Goal: Information Seeking & Learning: Find specific fact

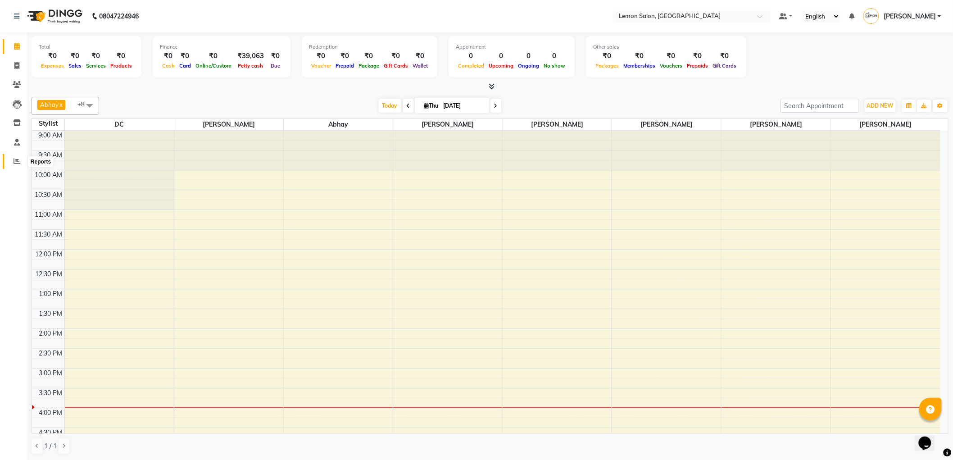
click at [14, 158] on span at bounding box center [17, 161] width 16 height 10
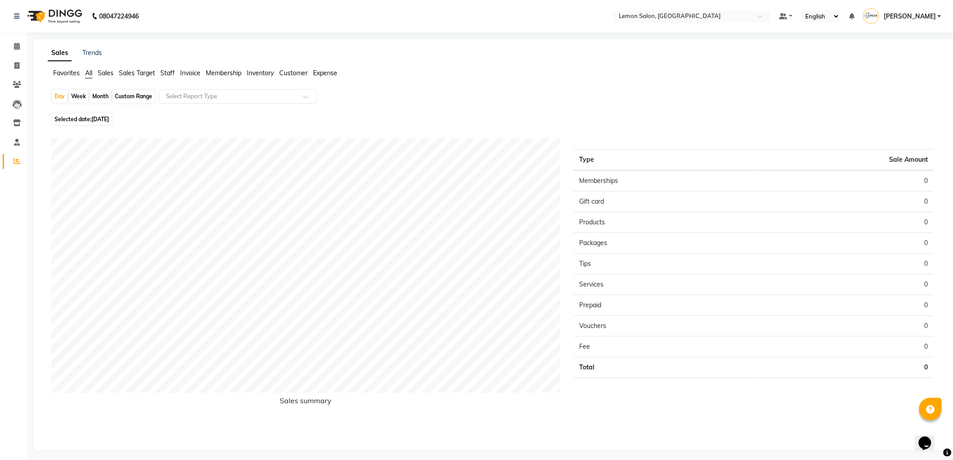
click at [163, 73] on span "Staff" at bounding box center [167, 73] width 14 height 8
click at [97, 95] on div "Month" at bounding box center [100, 96] width 21 height 13
select select "9"
select select "2025"
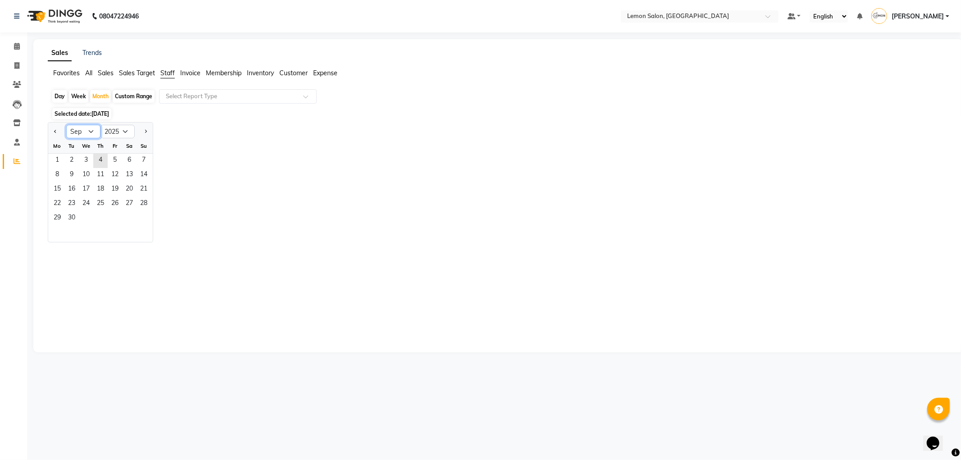
click at [93, 130] on select "Jan Feb Mar Apr May Jun Jul Aug Sep Oct Nov Dec" at bounding box center [83, 132] width 34 height 14
select select "4"
click at [66, 125] on select "Jan Feb Mar Apr May Jun Jul Aug Sep Oct Nov Dec" at bounding box center [83, 132] width 34 height 14
click at [71, 161] on span "1" at bounding box center [71, 161] width 14 height 14
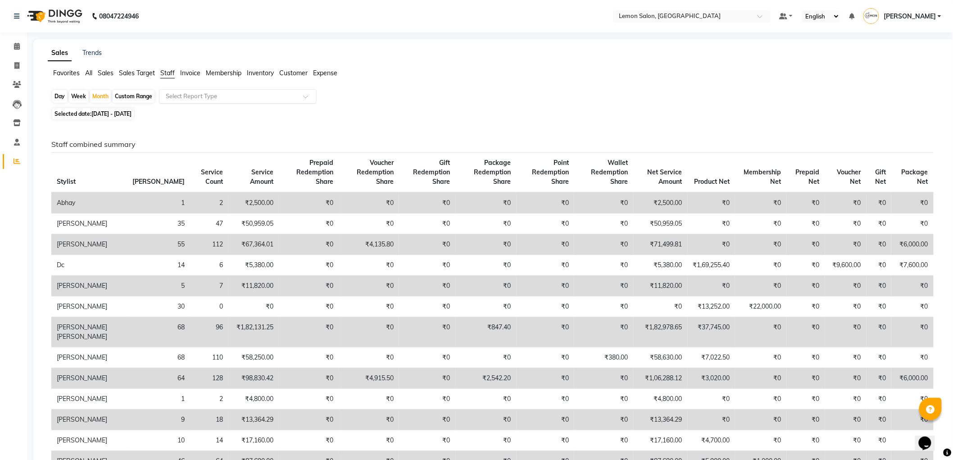
click at [191, 98] on input "text" at bounding box center [229, 96] width 130 height 9
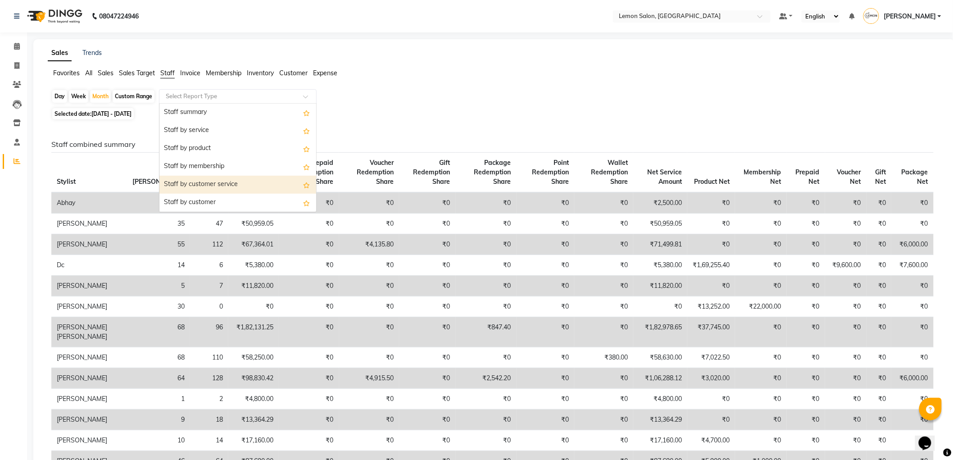
click at [213, 180] on div "Staff by customer service" at bounding box center [237, 185] width 157 height 18
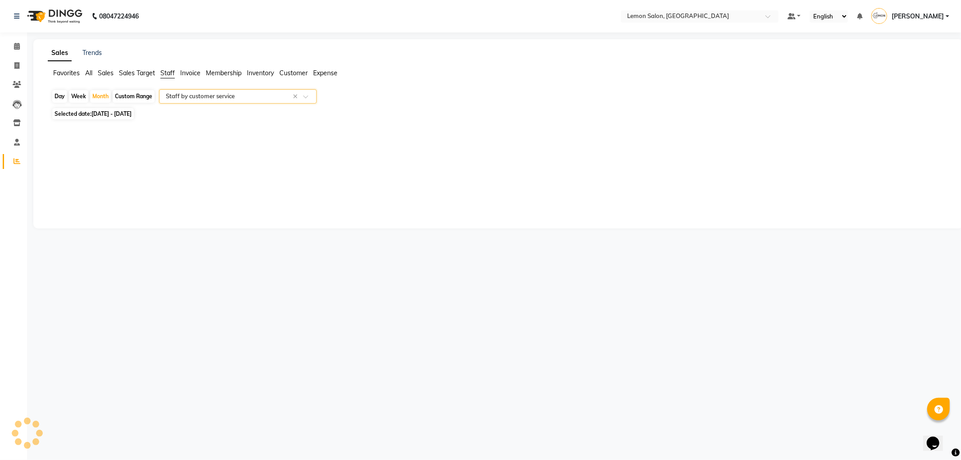
select select "csv"
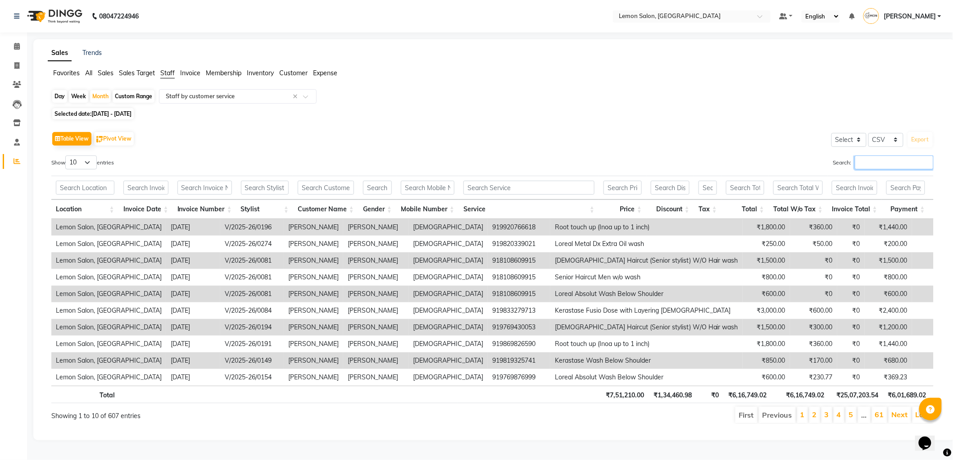
click at [874, 164] on input "Search:" at bounding box center [894, 162] width 79 height 14
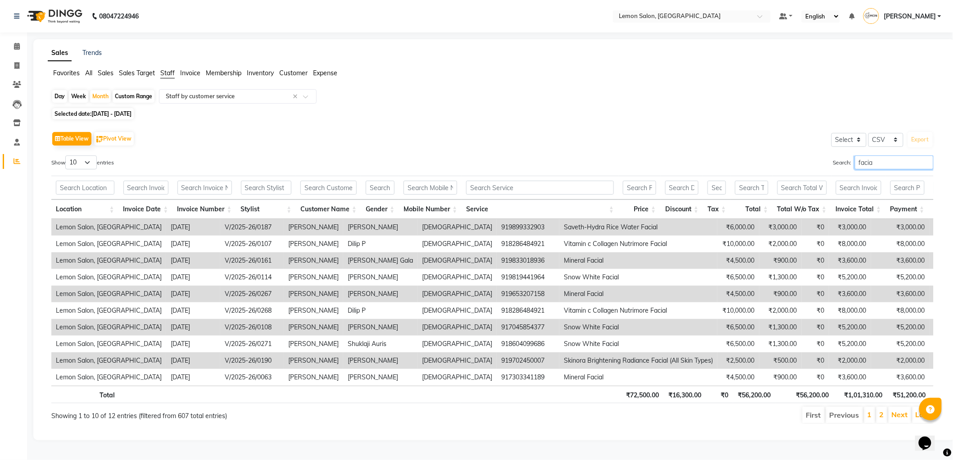
type input "facia"
click at [497, 226] on td "919899332903" at bounding box center [528, 227] width 63 height 17
drag, startPoint x: 410, startPoint y: 227, endPoint x: 453, endPoint y: 233, distance: 43.2
click at [497, 233] on td "919899332903" at bounding box center [528, 227] width 63 height 17
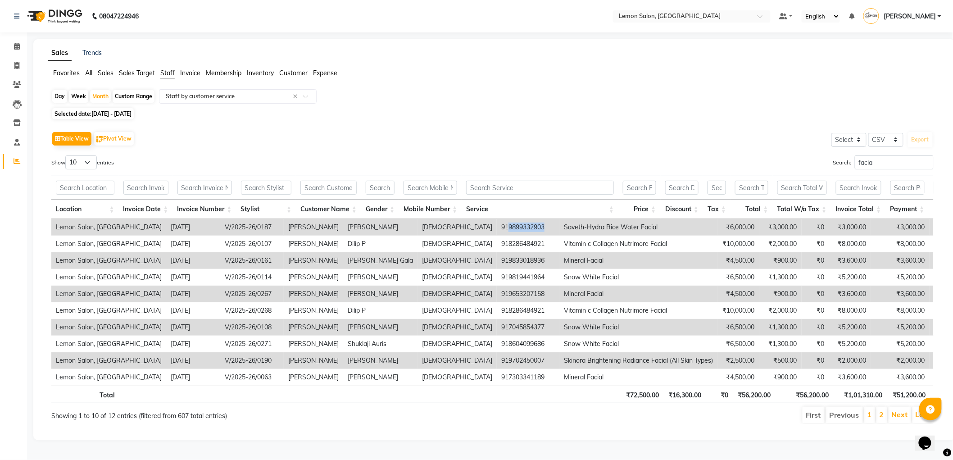
copy td "9899332903"
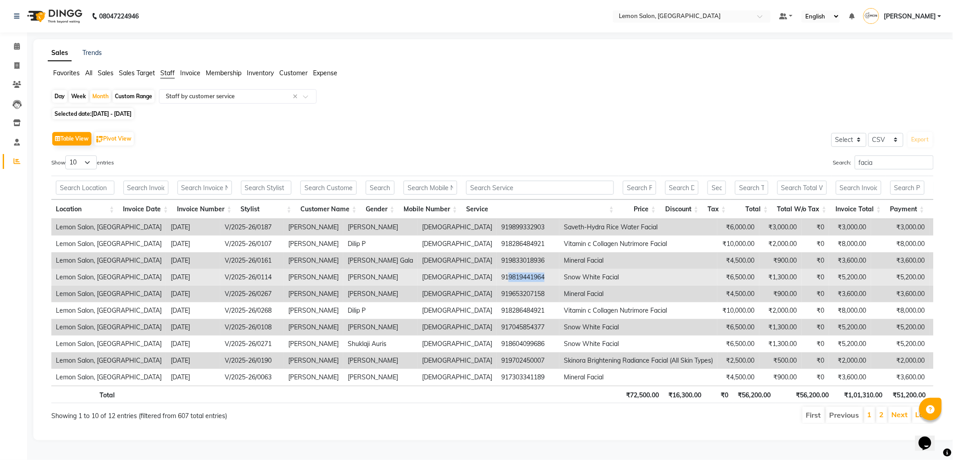
drag, startPoint x: 412, startPoint y: 275, endPoint x: 448, endPoint y: 279, distance: 35.8
click at [497, 279] on td "919819441964" at bounding box center [528, 277] width 63 height 17
copy td "9819441964"
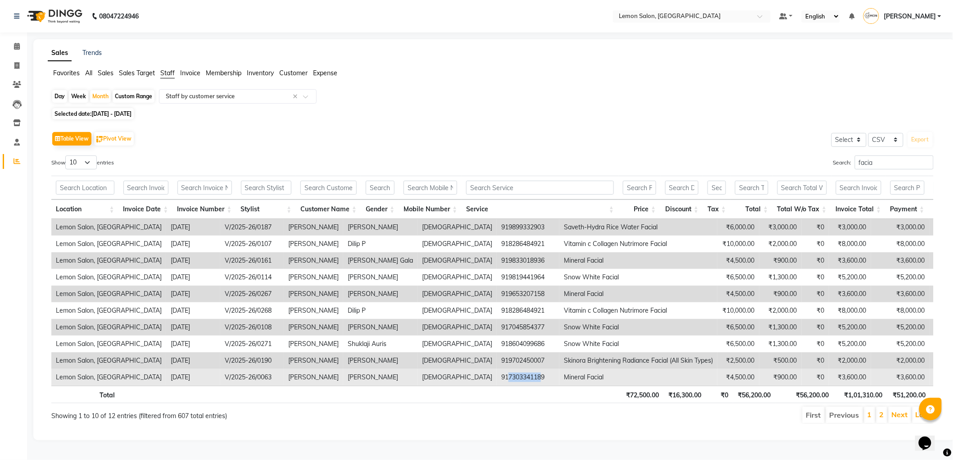
drag, startPoint x: 410, startPoint y: 374, endPoint x: 446, endPoint y: 370, distance: 36.3
click at [497, 370] on td "917303341189" at bounding box center [528, 377] width 63 height 17
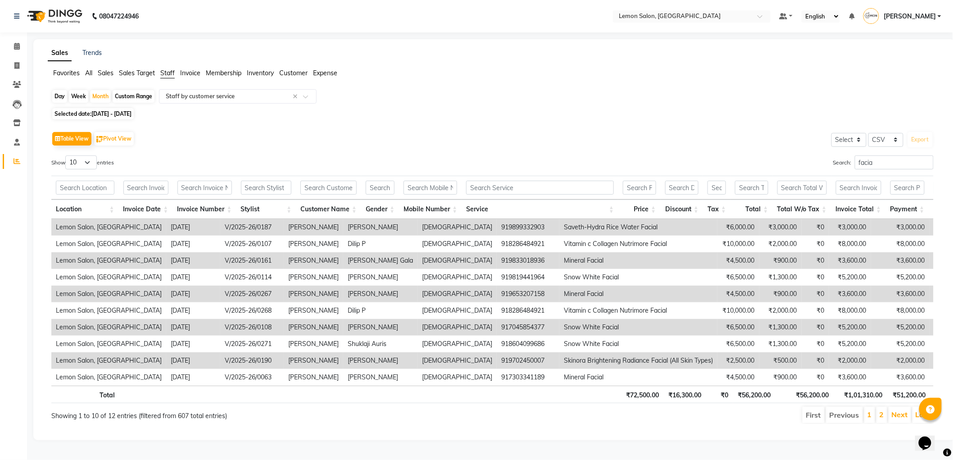
drag, startPoint x: 433, startPoint y: 376, endPoint x: 416, endPoint y: 366, distance: 20.6
click at [497, 366] on td "919702450007" at bounding box center [528, 360] width 63 height 17
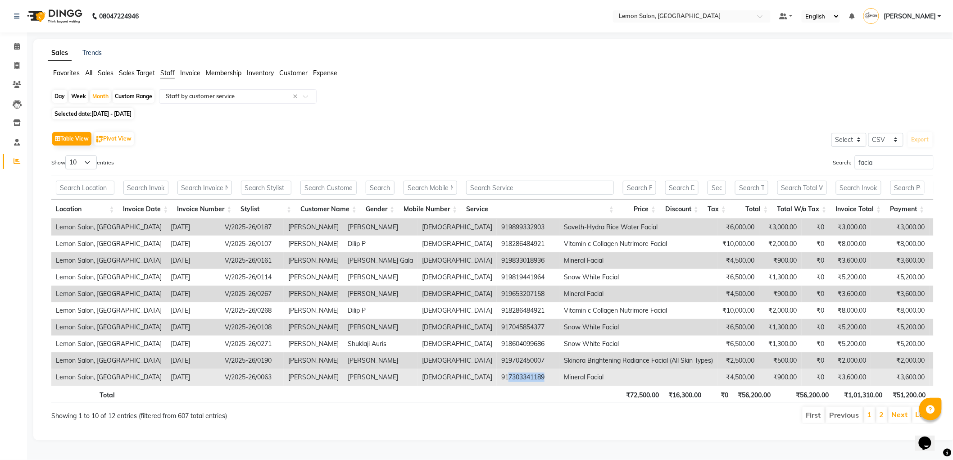
drag, startPoint x: 411, startPoint y: 376, endPoint x: 453, endPoint y: 375, distance: 41.9
click at [497, 375] on td "917303341189" at bounding box center [528, 377] width 63 height 17
copy td "7303341189"
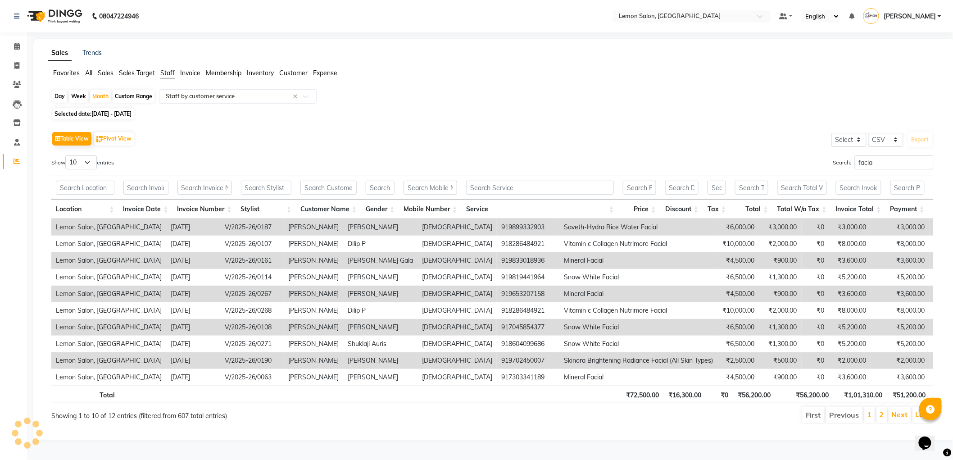
click at [497, 326] on td "917045854377" at bounding box center [528, 327] width 63 height 17
copy td "917045854377"
click at [20, 83] on icon at bounding box center [17, 84] width 9 height 7
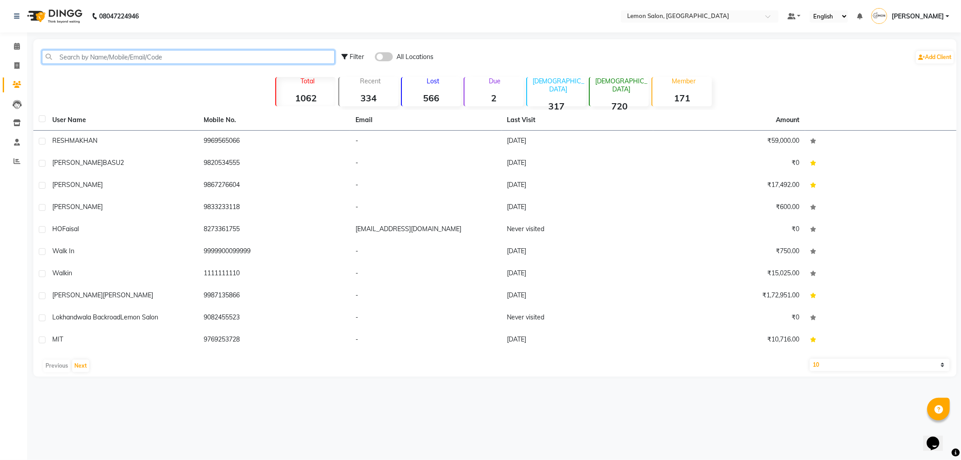
click at [114, 61] on input "text" at bounding box center [188, 57] width 293 height 14
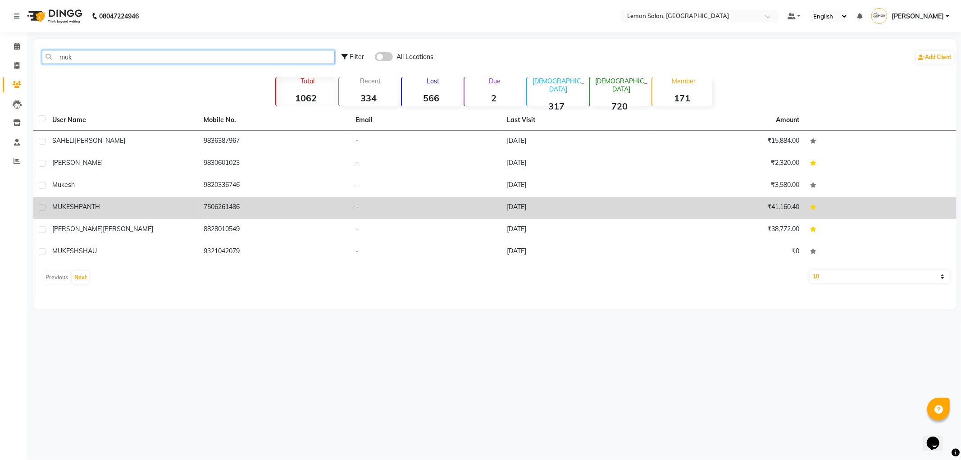
type input "muk"
click at [118, 205] on div "MUKESH PANTH" at bounding box center [122, 206] width 141 height 9
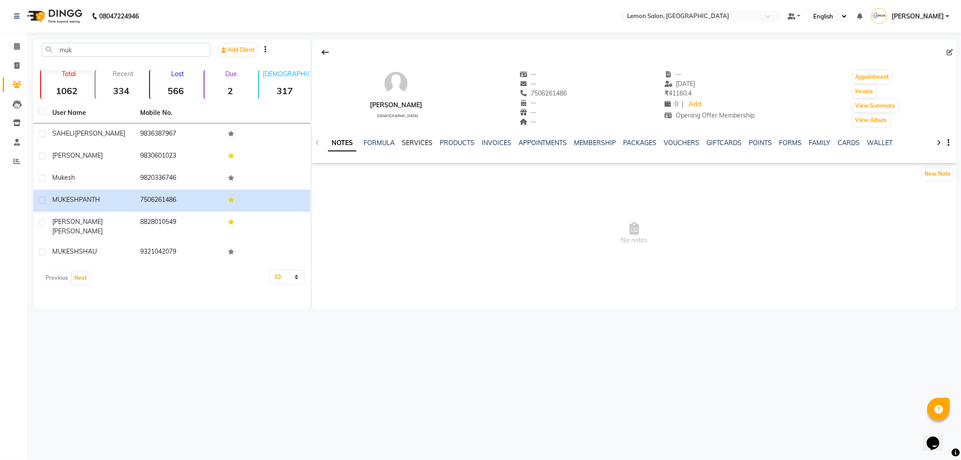
click at [405, 145] on link "SERVICES" at bounding box center [417, 143] width 31 height 8
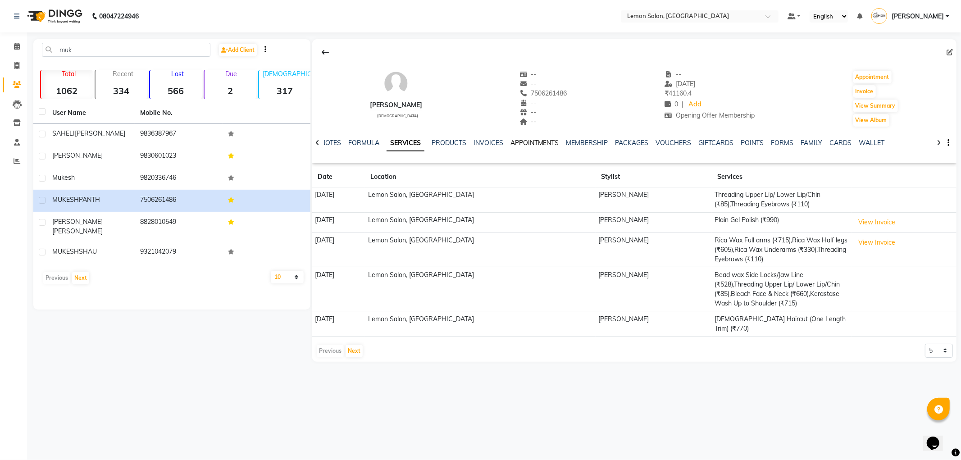
click at [528, 145] on link "APPOINTMENTS" at bounding box center [534, 143] width 49 height 8
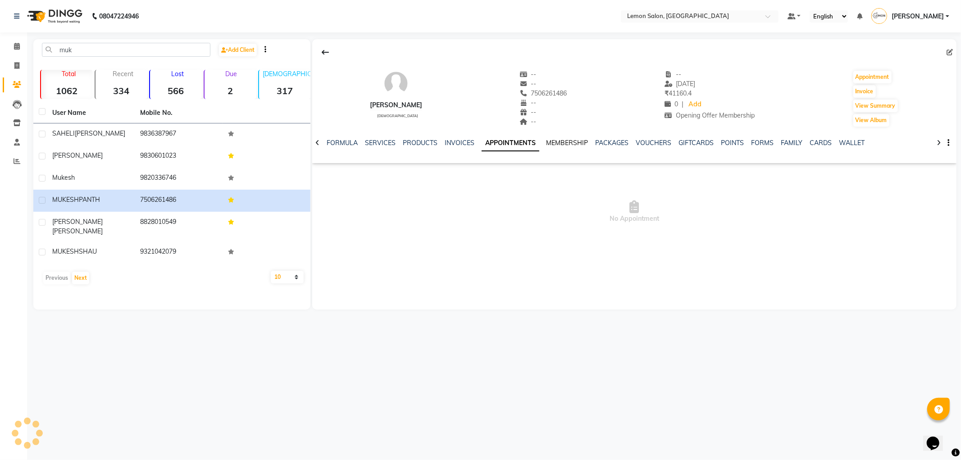
click at [569, 145] on link "MEMBERSHIP" at bounding box center [567, 143] width 42 height 8
click at [368, 141] on link "SERVICES" at bounding box center [373, 143] width 31 height 8
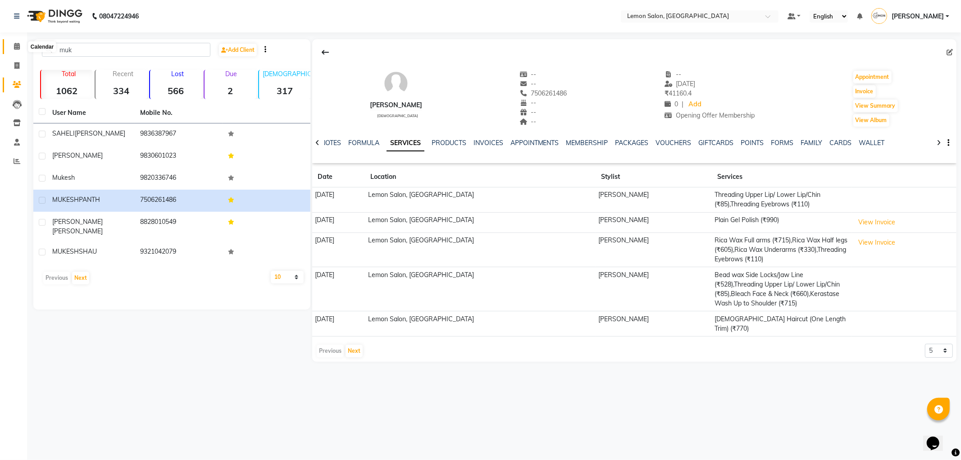
click at [17, 44] on icon at bounding box center [17, 46] width 6 height 7
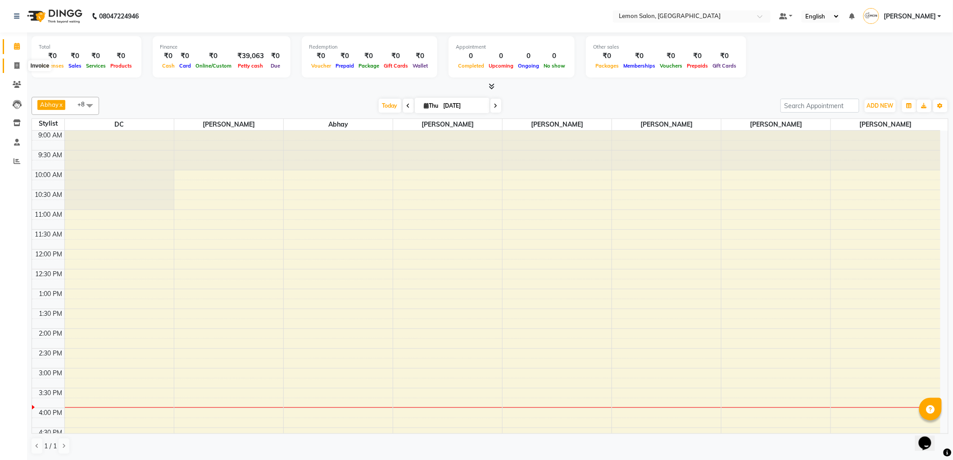
click at [9, 62] on span at bounding box center [17, 66] width 16 height 10
select select "561"
select select "service"
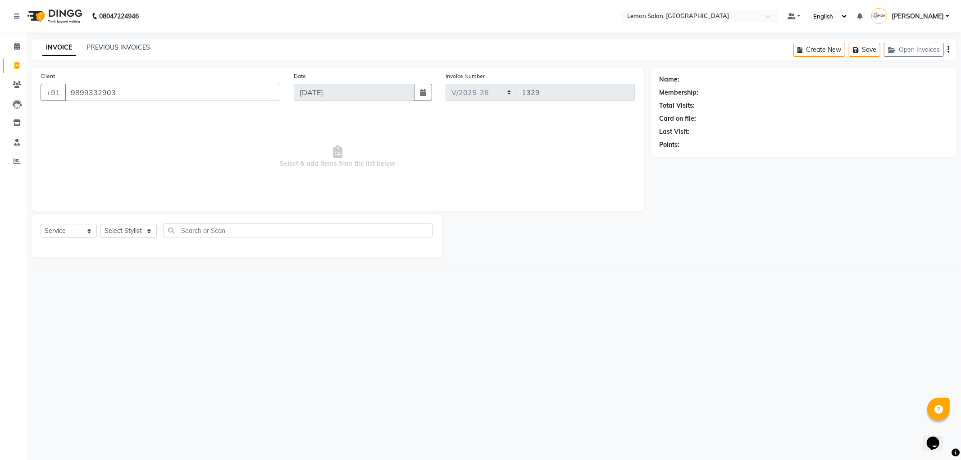
type input "9899332903"
select select "1: Object"
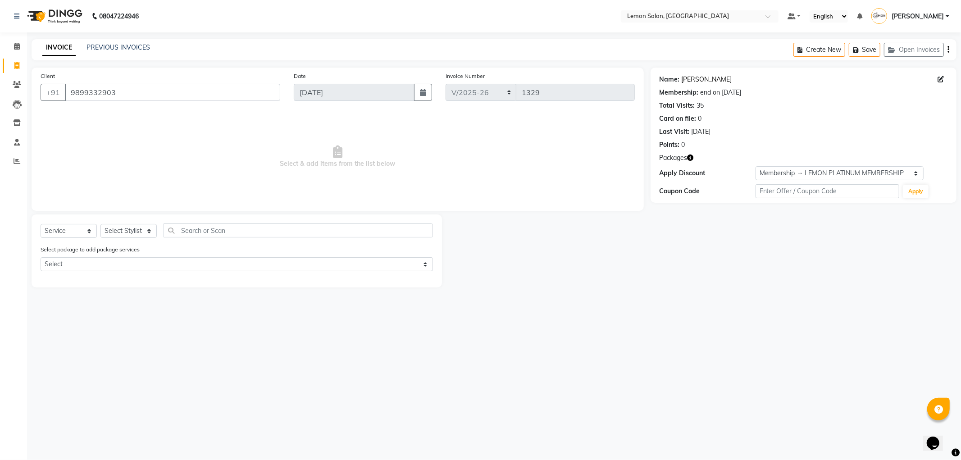
click at [698, 78] on link "[PERSON_NAME]" at bounding box center [706, 79] width 50 height 9
drag, startPoint x: 145, startPoint y: 84, endPoint x: 0, endPoint y: 101, distance: 146.4
click at [0, 101] on app-home "08047224946 Select Location × Lemon Salon, Malad Default Panel My Panel English…" at bounding box center [480, 150] width 961 height 301
paste input "19441964"
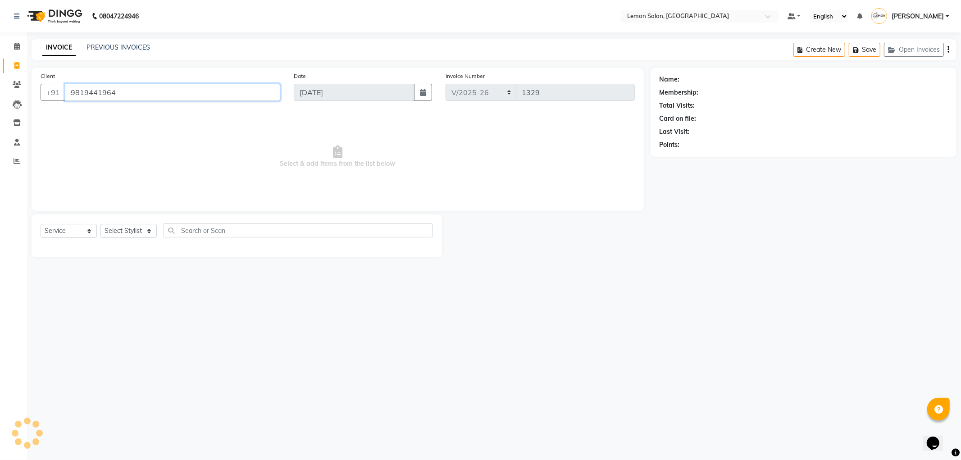
type input "9819441964"
select select "1: Object"
click at [688, 78] on link "Alita" at bounding box center [687, 79] width 13 height 9
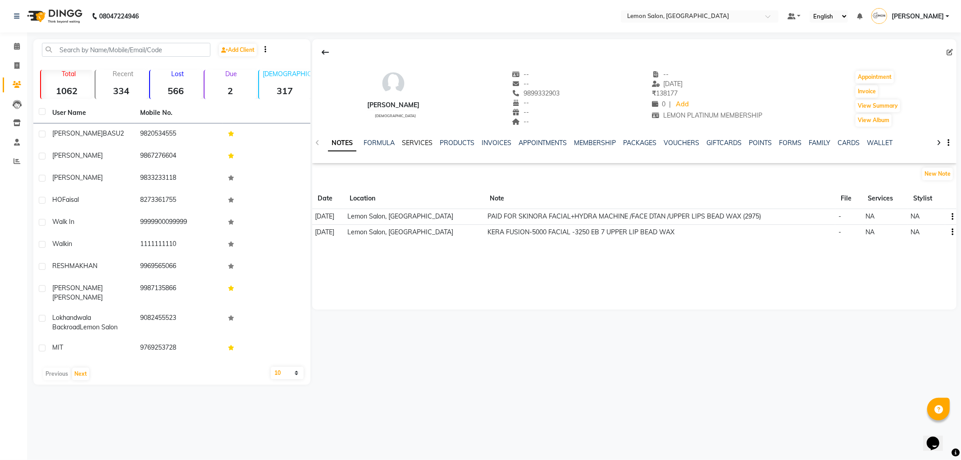
click at [406, 144] on link "SERVICES" at bounding box center [417, 143] width 31 height 8
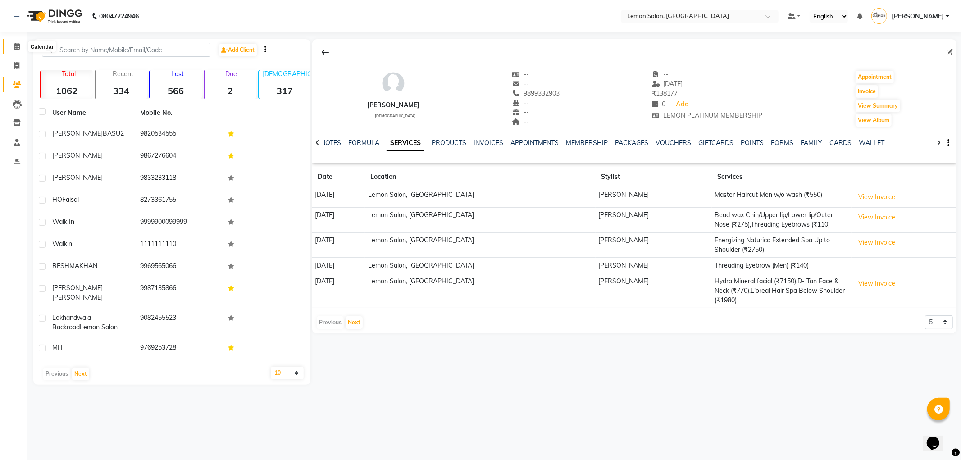
click at [19, 48] on span at bounding box center [17, 46] width 16 height 10
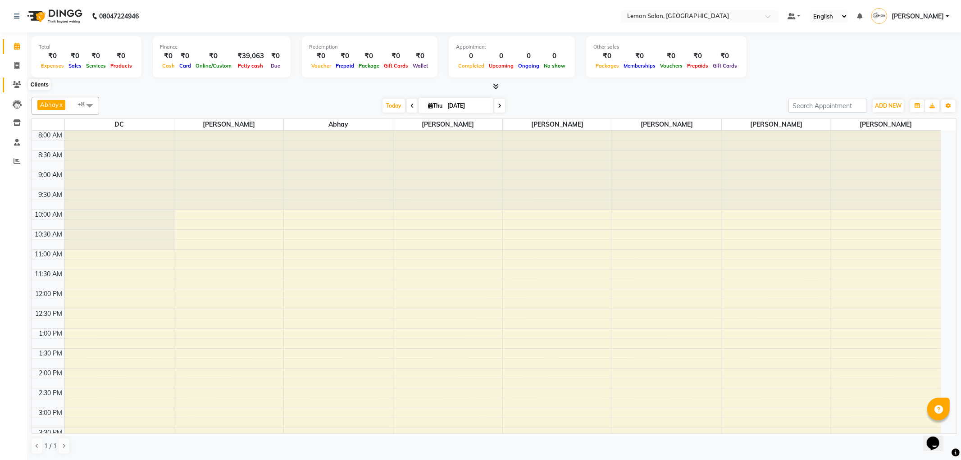
click at [21, 83] on span at bounding box center [17, 85] width 16 height 10
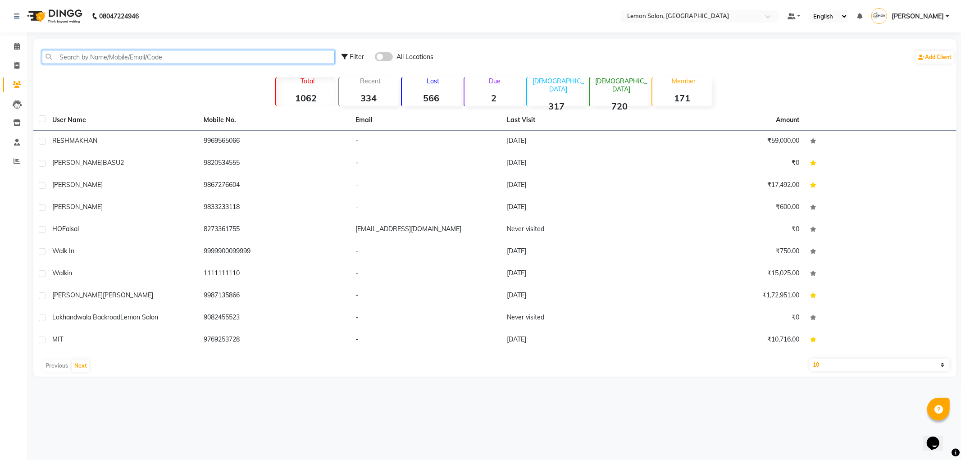
click at [95, 59] on input "text" at bounding box center [188, 57] width 293 height 14
paste input "917045854377"
click at [66, 56] on input "917045854377" at bounding box center [188, 57] width 293 height 14
click at [98, 54] on input "7045854377" at bounding box center [188, 57] width 293 height 14
click at [102, 59] on input "704585437" at bounding box center [188, 57] width 293 height 14
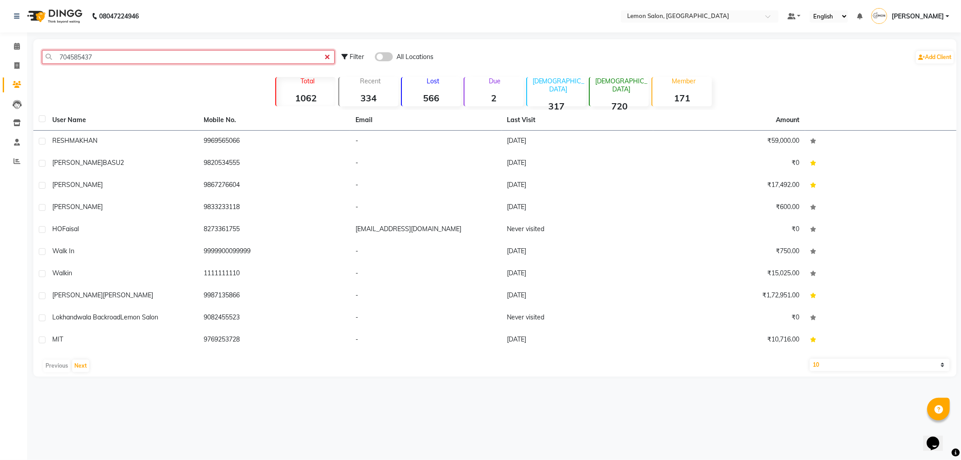
click at [102, 59] on input "704585437" at bounding box center [188, 57] width 293 height 14
type input "704585437"
click at [9, 49] on span at bounding box center [17, 46] width 16 height 10
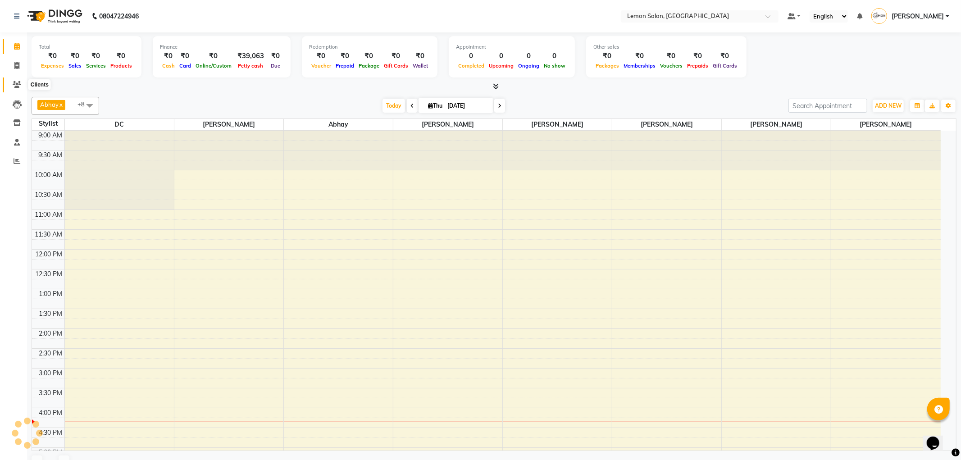
click at [18, 84] on icon at bounding box center [17, 84] width 9 height 7
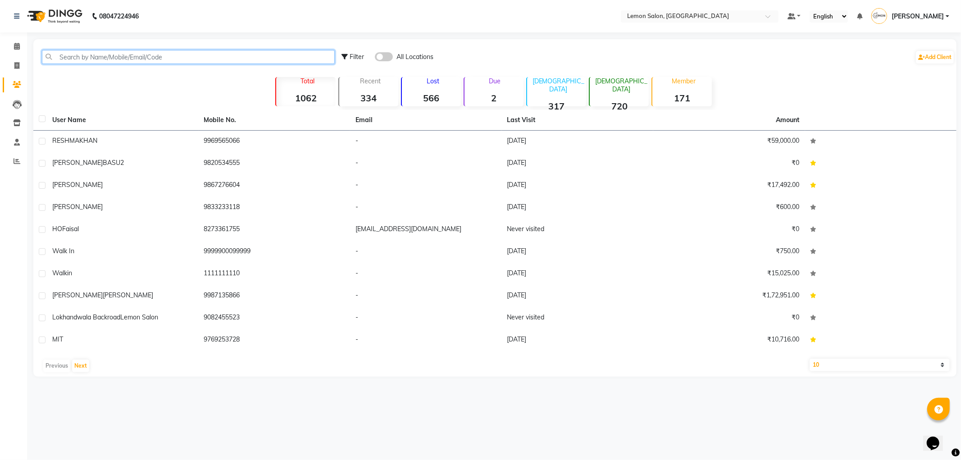
click at [77, 59] on input "text" at bounding box center [188, 57] width 293 height 14
paste input "917045854377"
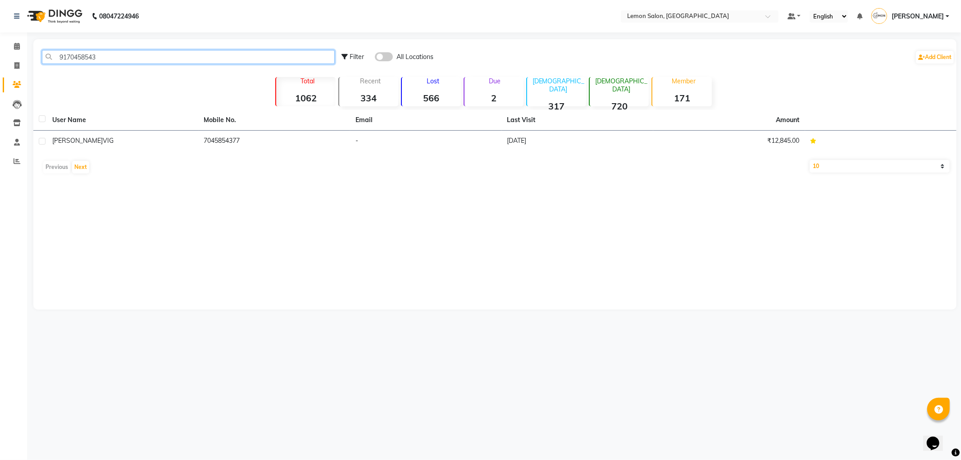
type input "9170458543"
click at [213, 118] on th "Mobile No." at bounding box center [275, 120] width 152 height 21
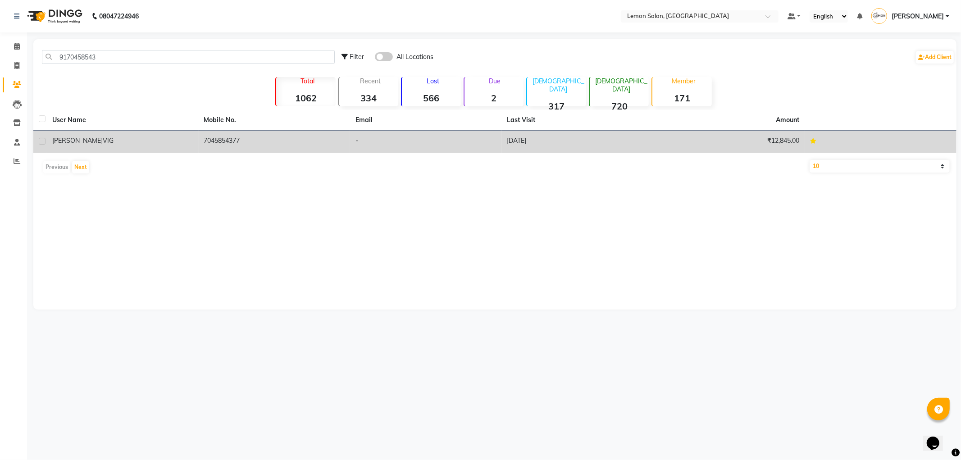
click at [215, 142] on td "7045854377" at bounding box center [275, 142] width 152 height 22
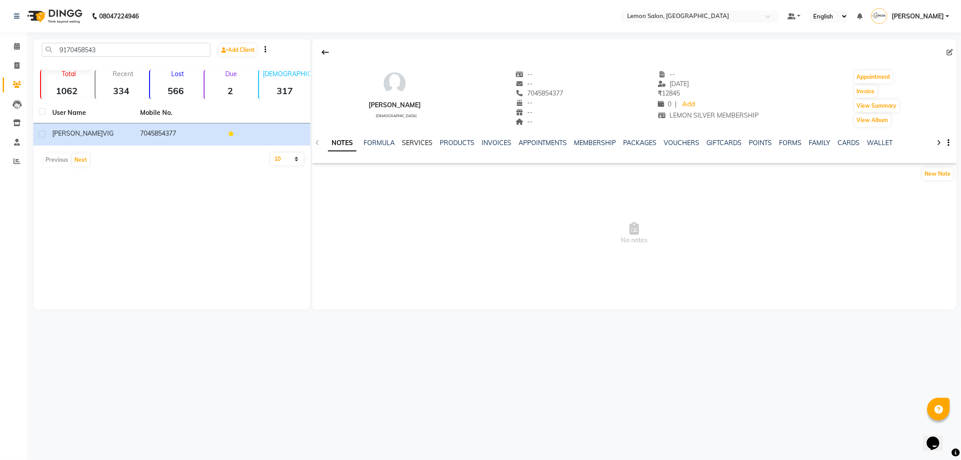
click at [418, 144] on link "SERVICES" at bounding box center [417, 143] width 31 height 8
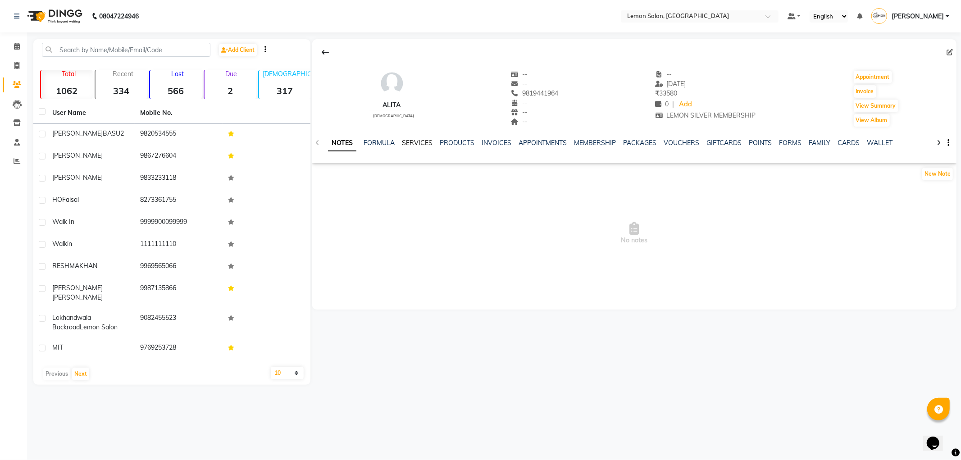
click at [419, 145] on link "SERVICES" at bounding box center [417, 143] width 31 height 8
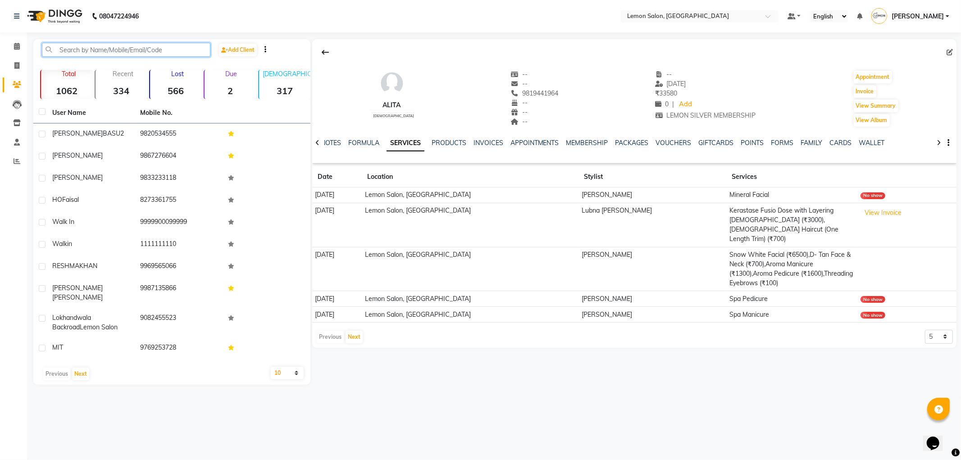
paste input "7303341189"
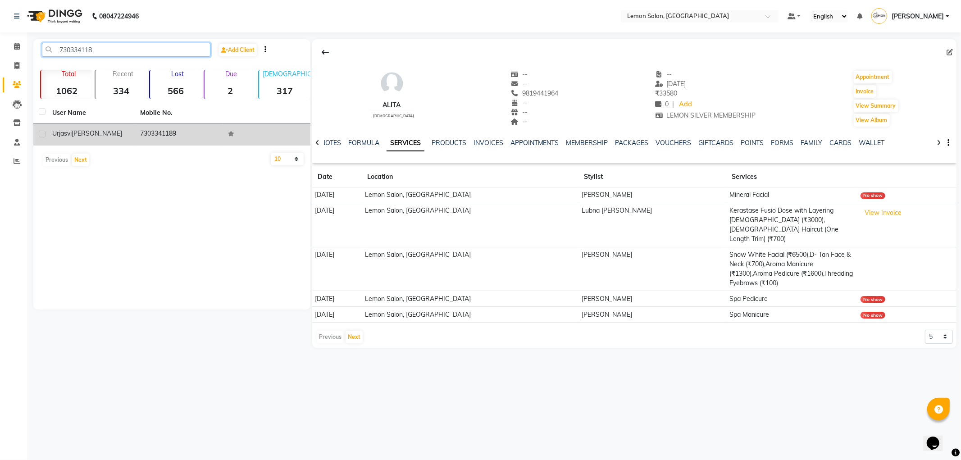
type input "730334118"
click at [168, 131] on td "7303341189" at bounding box center [179, 134] width 88 height 22
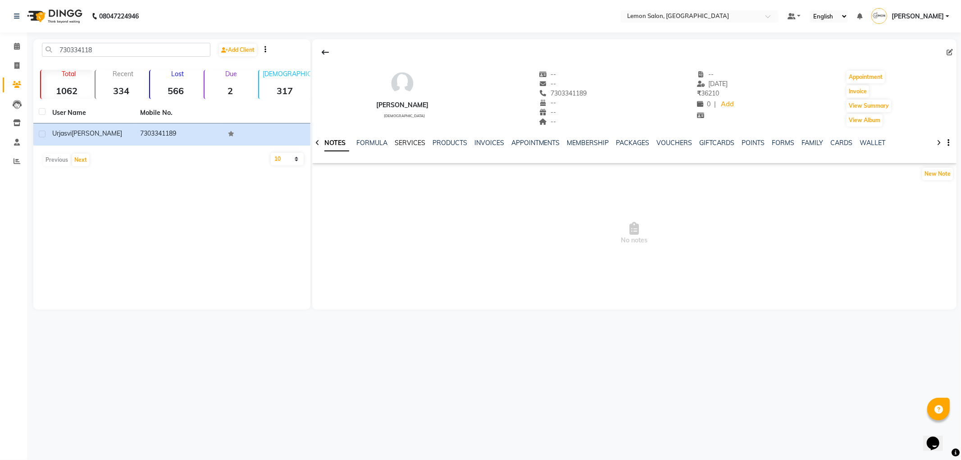
click at [404, 142] on link "SERVICES" at bounding box center [409, 143] width 31 height 8
